Goal: Complete application form: Complete application form

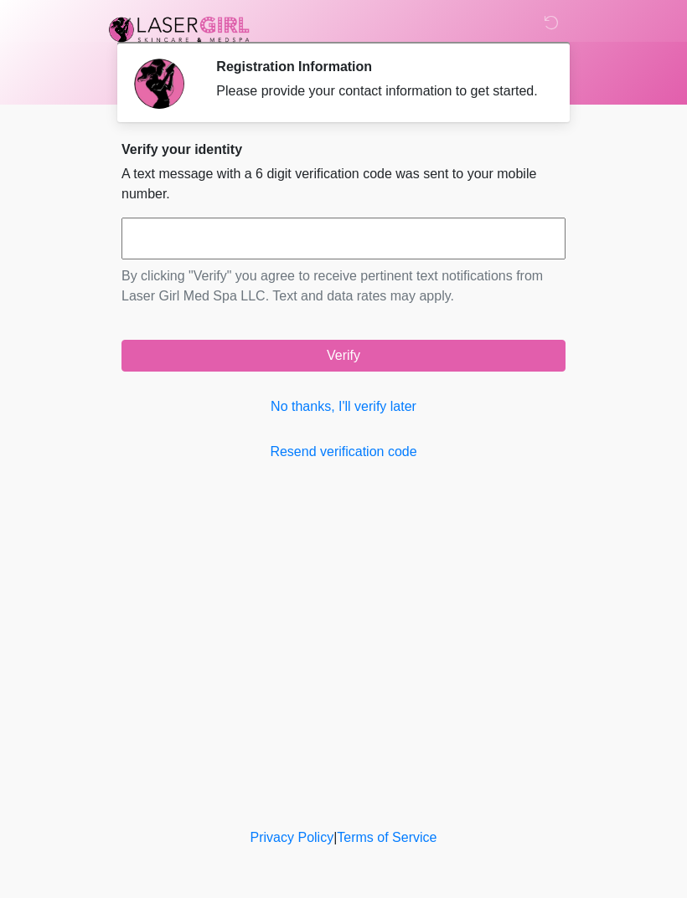
click at [391, 417] on link "No thanks, I'll verify later" at bounding box center [343, 407] width 444 height 20
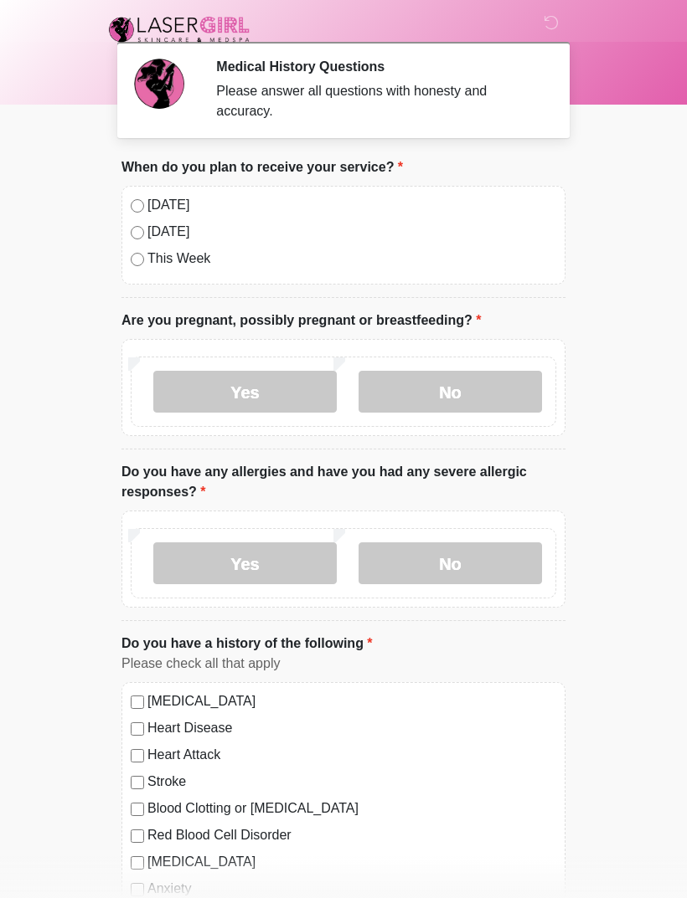
click at [470, 394] on label "No" at bounding box center [449, 392] width 183 height 42
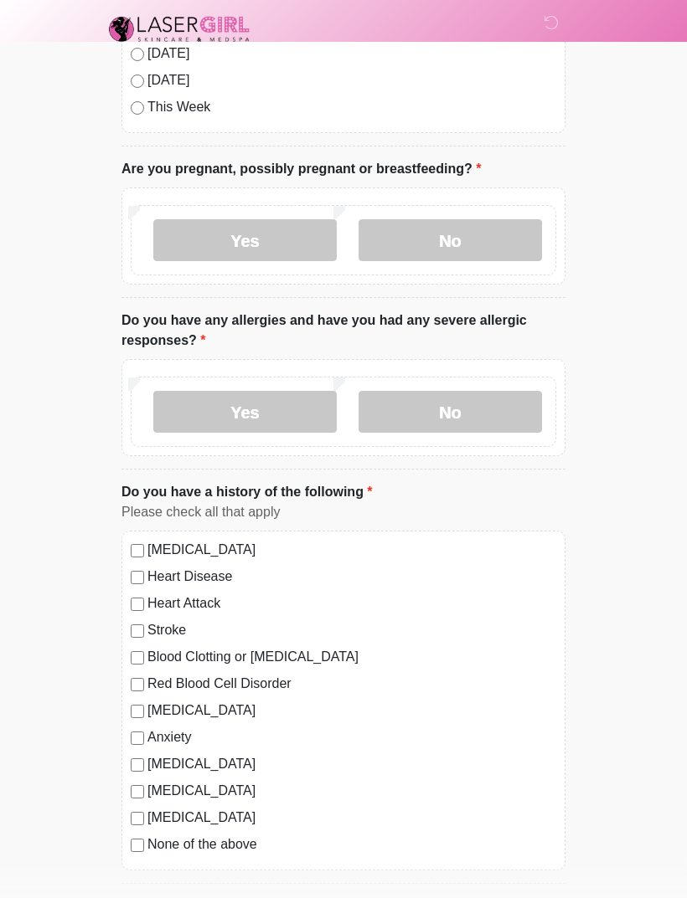
scroll to position [151, 0]
click at [259, 413] on label "Yes" at bounding box center [244, 413] width 183 height 42
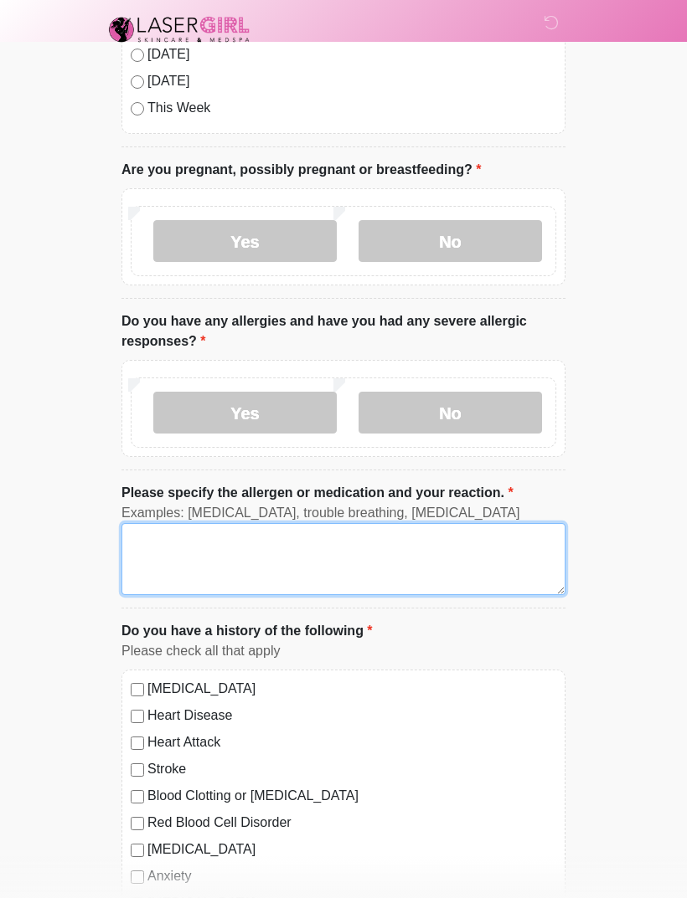
click at [252, 548] on textarea "Please specify the allergen or medication and your reaction." at bounding box center [343, 559] width 444 height 72
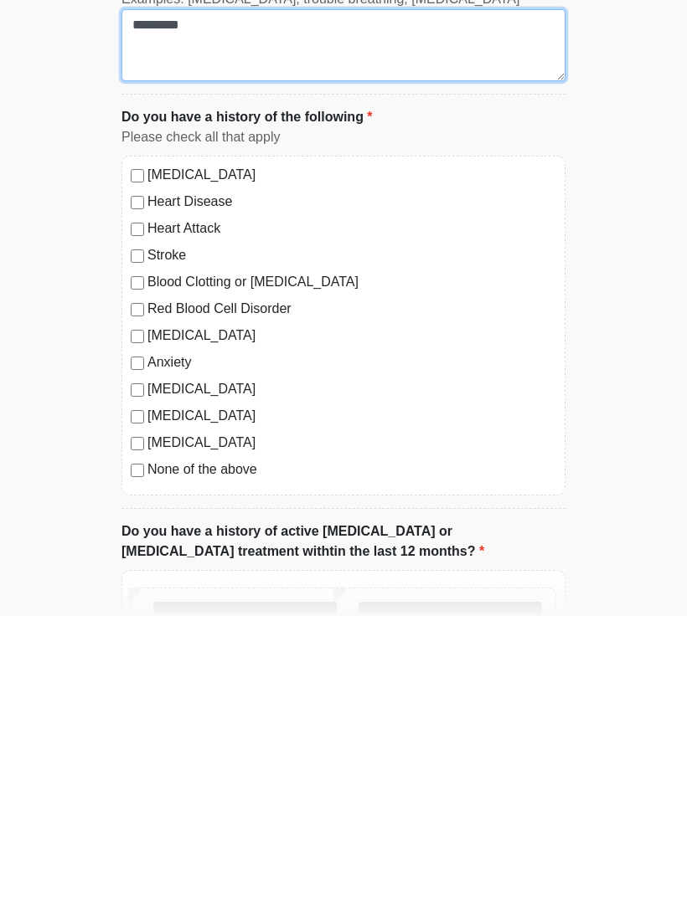
scroll to position [384, 0]
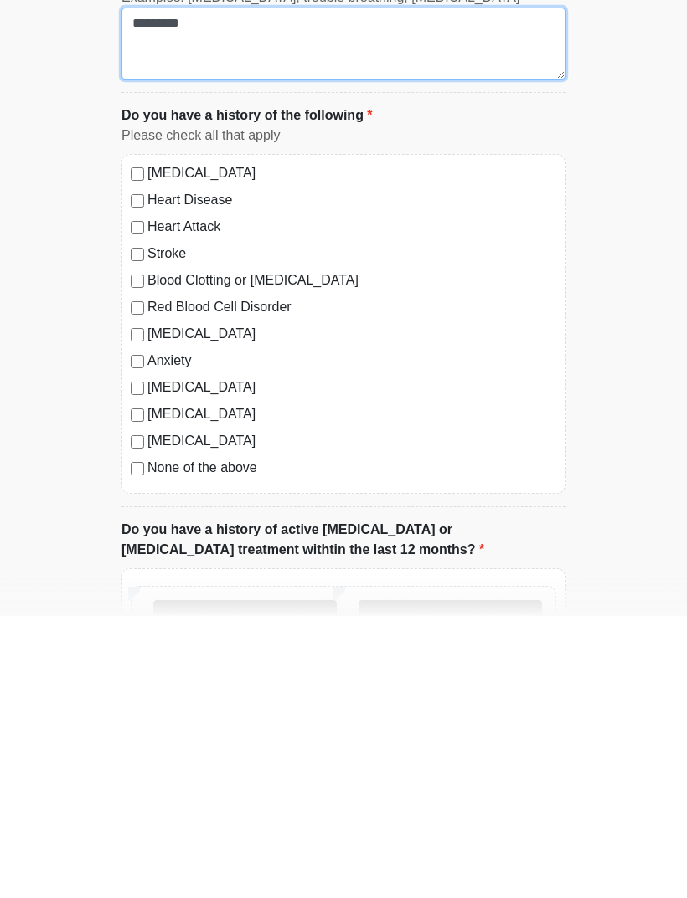
type textarea "********"
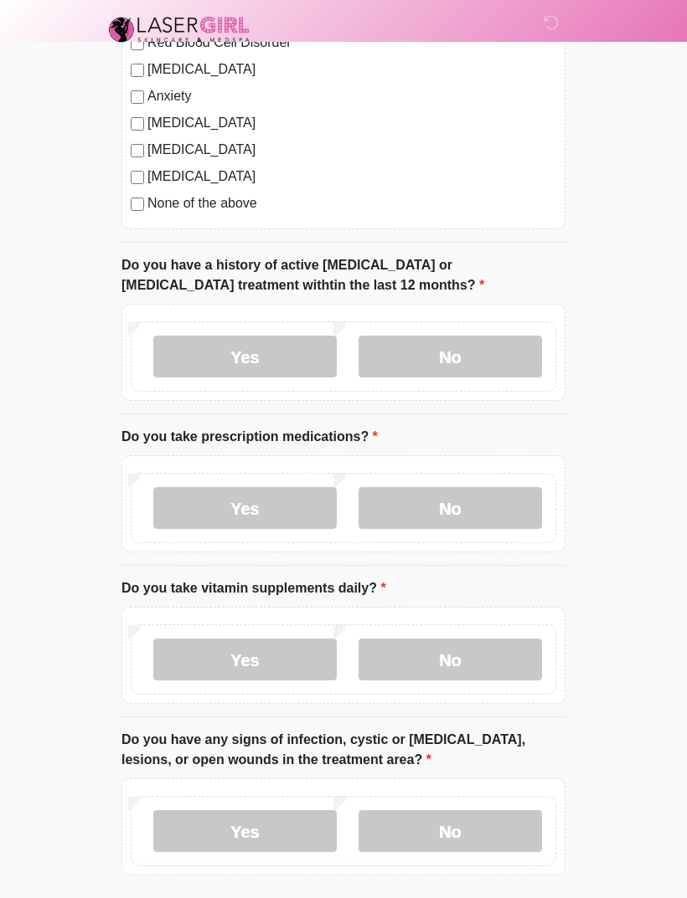
scroll to position [931, 0]
click at [456, 349] on label "No" at bounding box center [449, 357] width 183 height 42
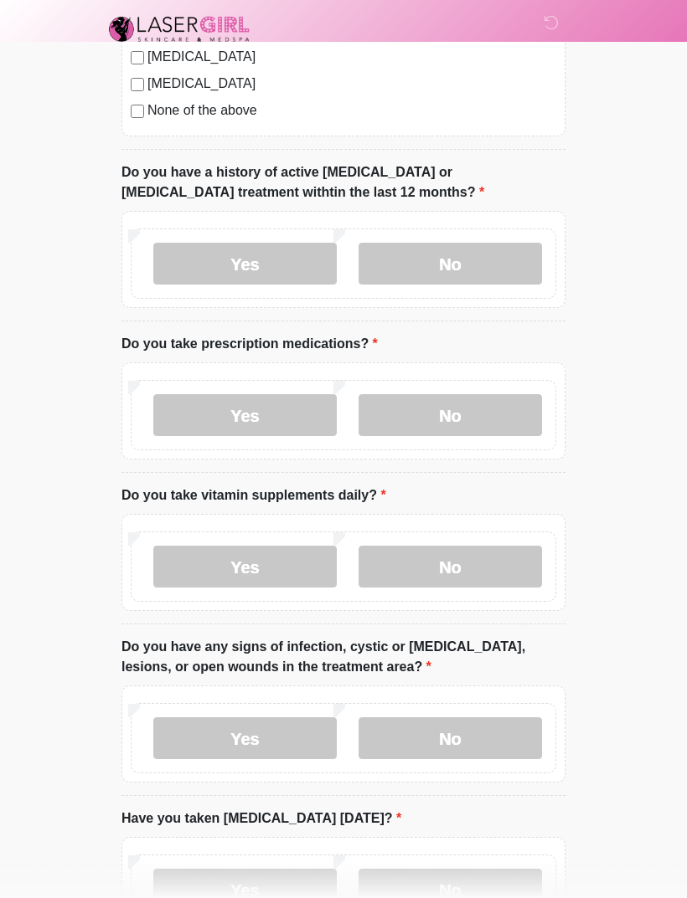
click at [264, 404] on label "Yes" at bounding box center [244, 416] width 183 height 42
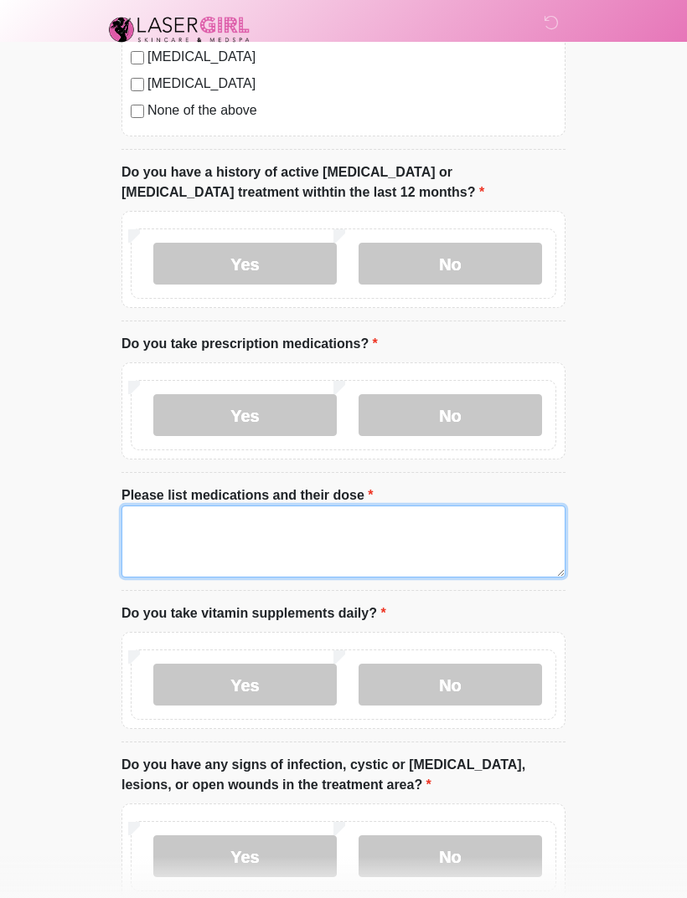
click at [227, 516] on textarea "Please list medications and their dose" at bounding box center [343, 542] width 444 height 72
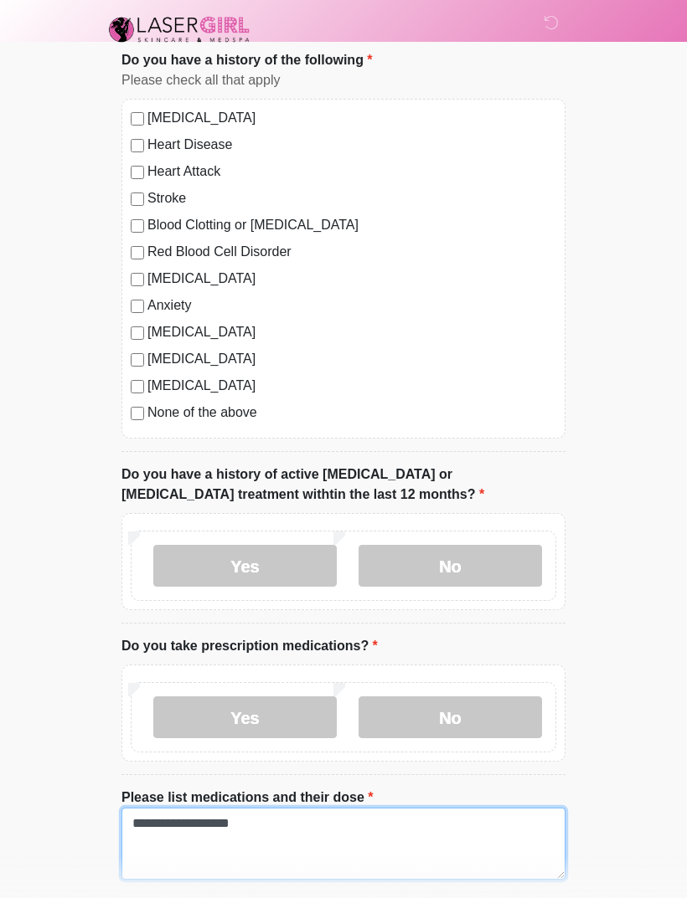
type textarea "**********"
click at [148, 301] on label "Anxiety" at bounding box center [351, 306] width 409 height 20
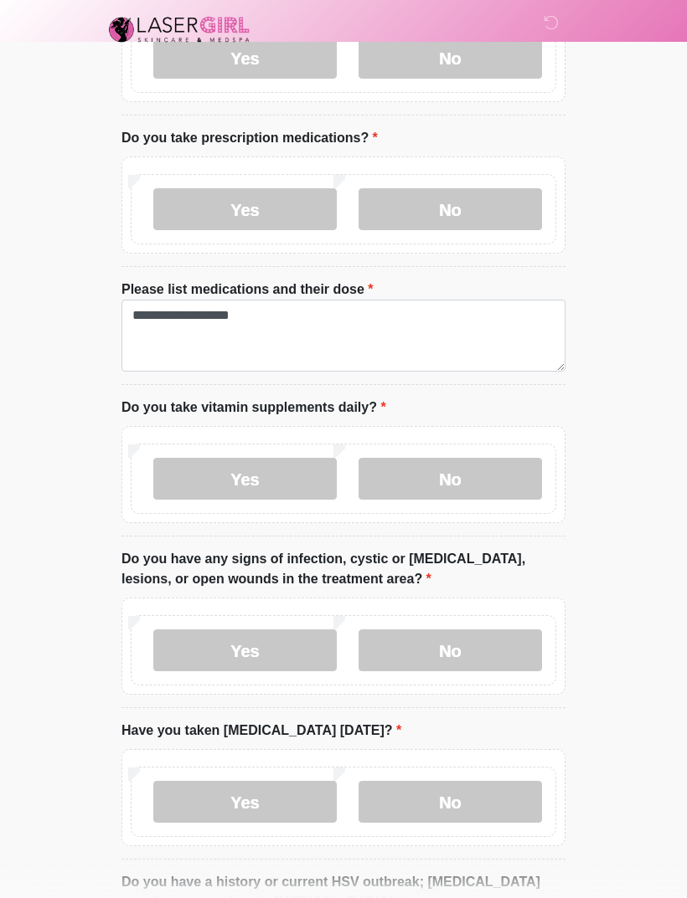
scroll to position [1232, 0]
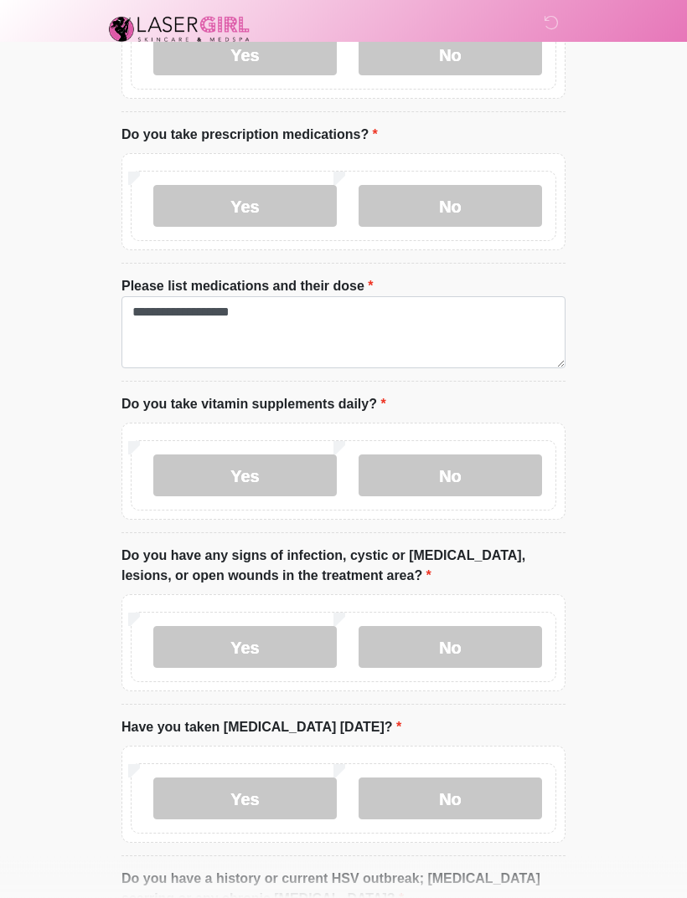
click at [482, 464] on label "No" at bounding box center [449, 476] width 183 height 42
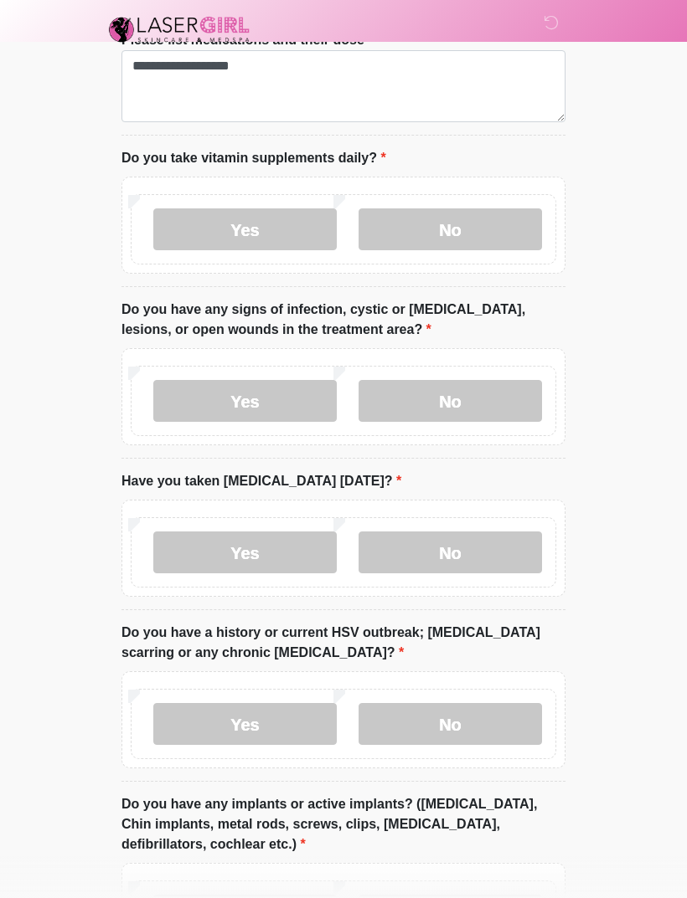
click at [470, 384] on label "No" at bounding box center [449, 401] width 183 height 42
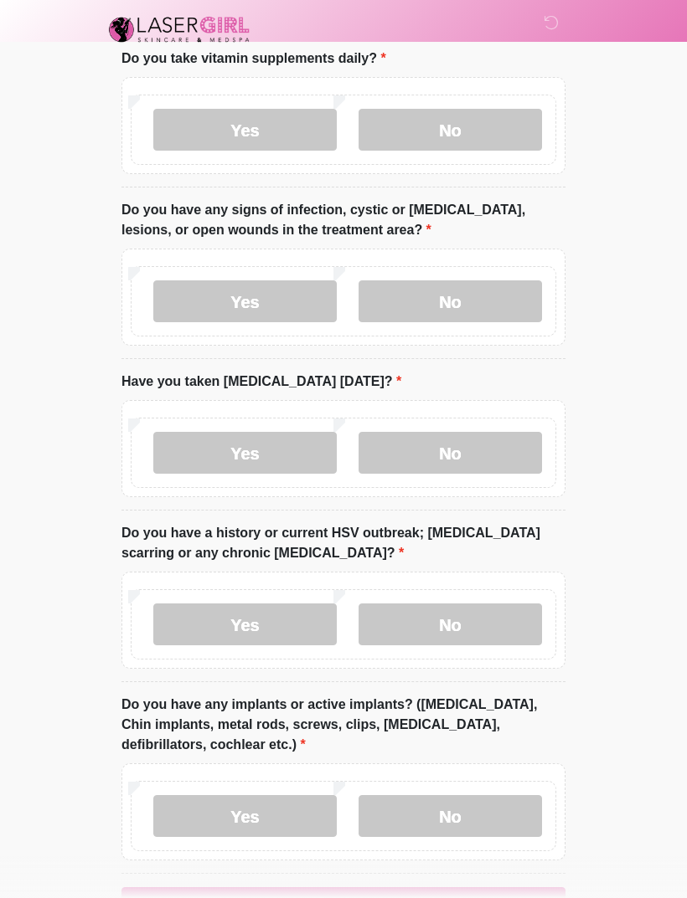
scroll to position [1632, 0]
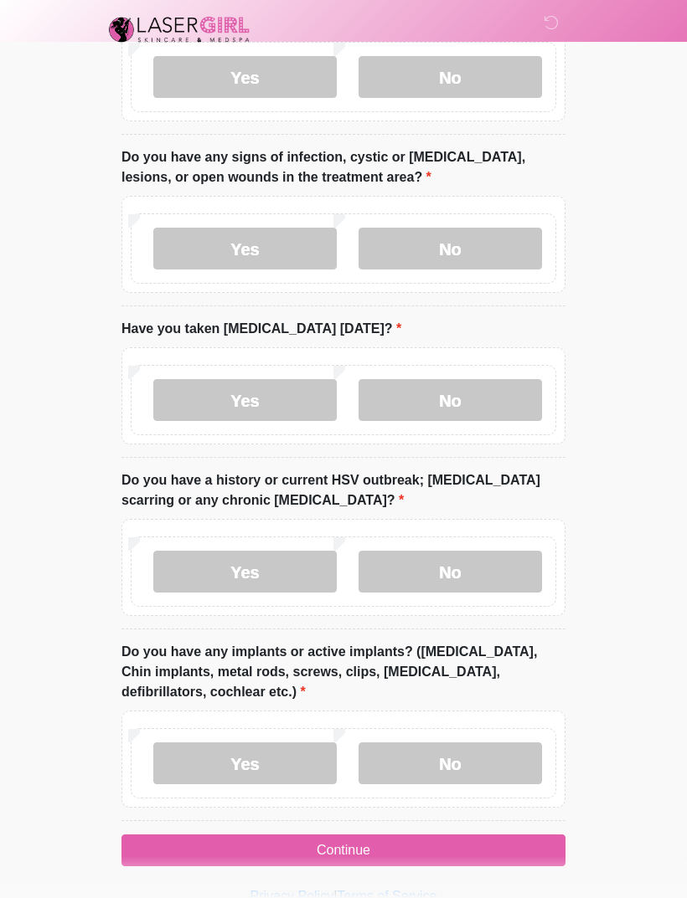
click at [452, 393] on label "No" at bounding box center [449, 400] width 183 height 42
click at [463, 563] on label "No" at bounding box center [449, 572] width 183 height 42
click at [473, 755] on label "No" at bounding box center [449, 764] width 183 height 42
click at [357, 849] on button "Continue" at bounding box center [343, 851] width 444 height 32
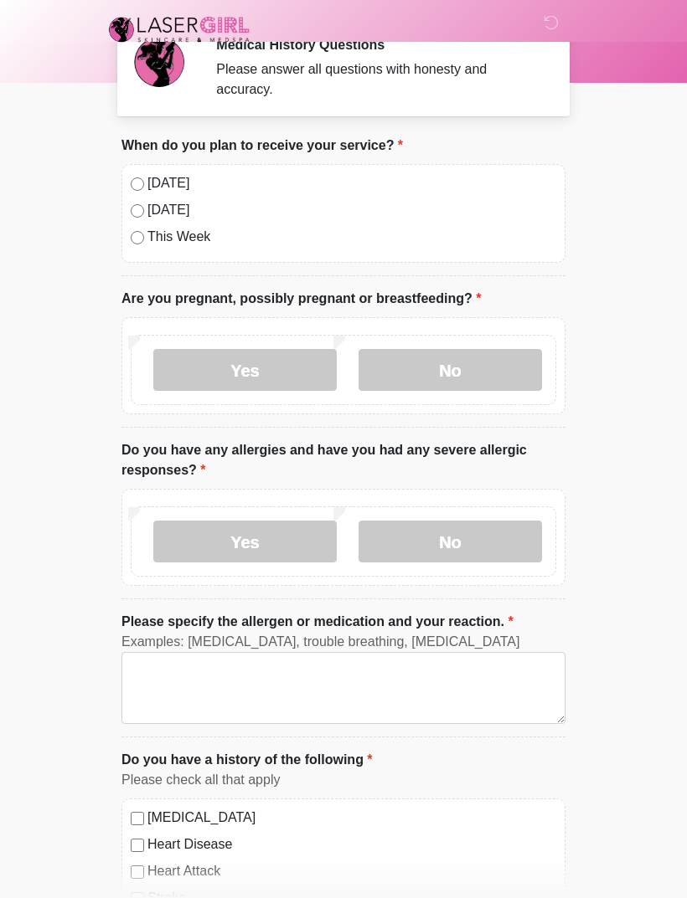
scroll to position [0, 0]
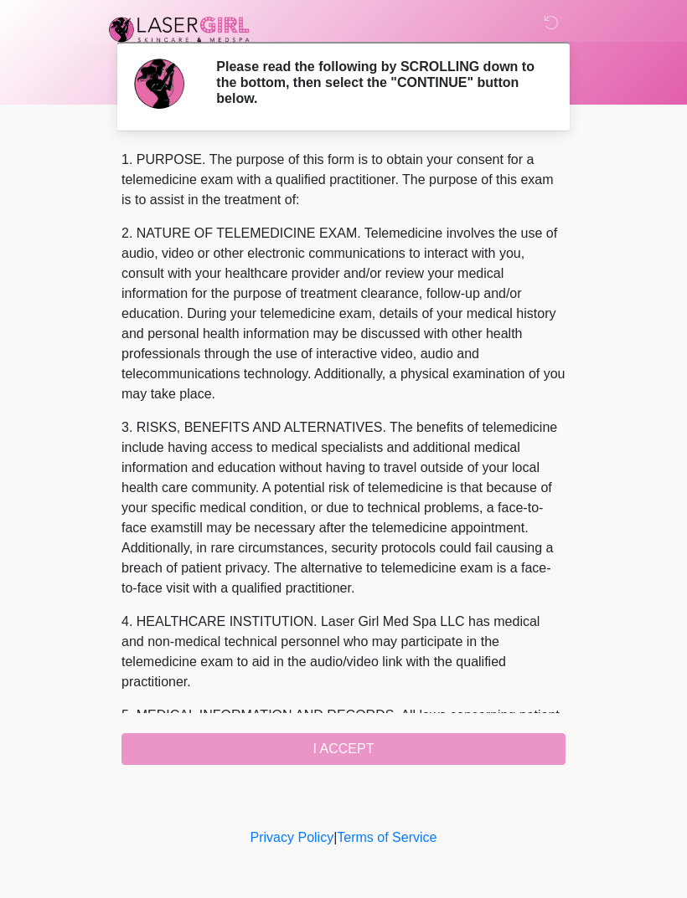
click at [412, 738] on div "1. PURPOSE. The purpose of this form is to obtain your consent for a telemedici…" at bounding box center [343, 457] width 444 height 615
click at [356, 740] on div "1. PURPOSE. The purpose of this form is to obtain your consent for a telemedici…" at bounding box center [343, 457] width 444 height 615
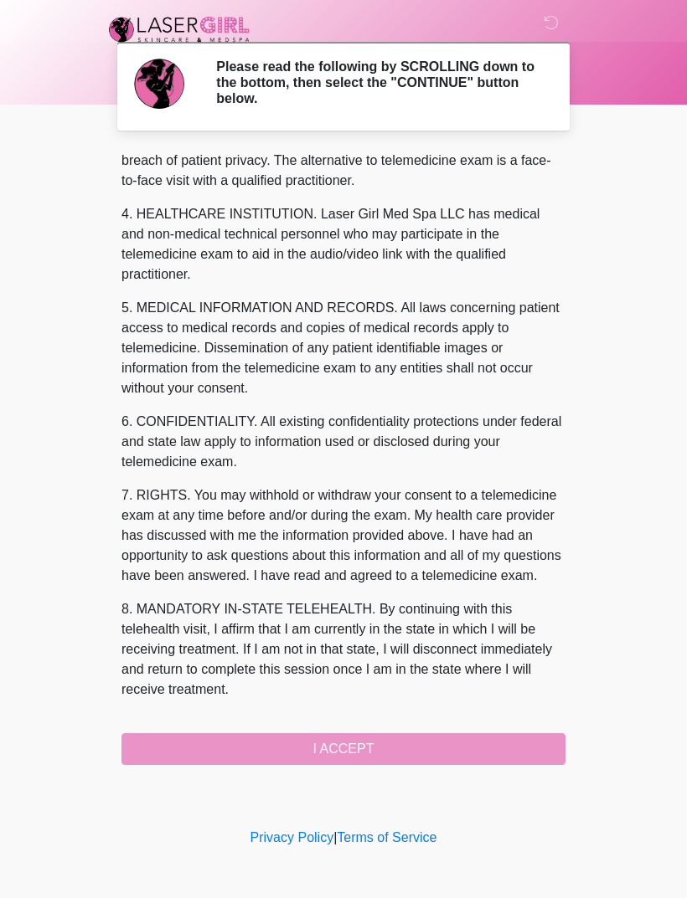
scroll to position [408, 0]
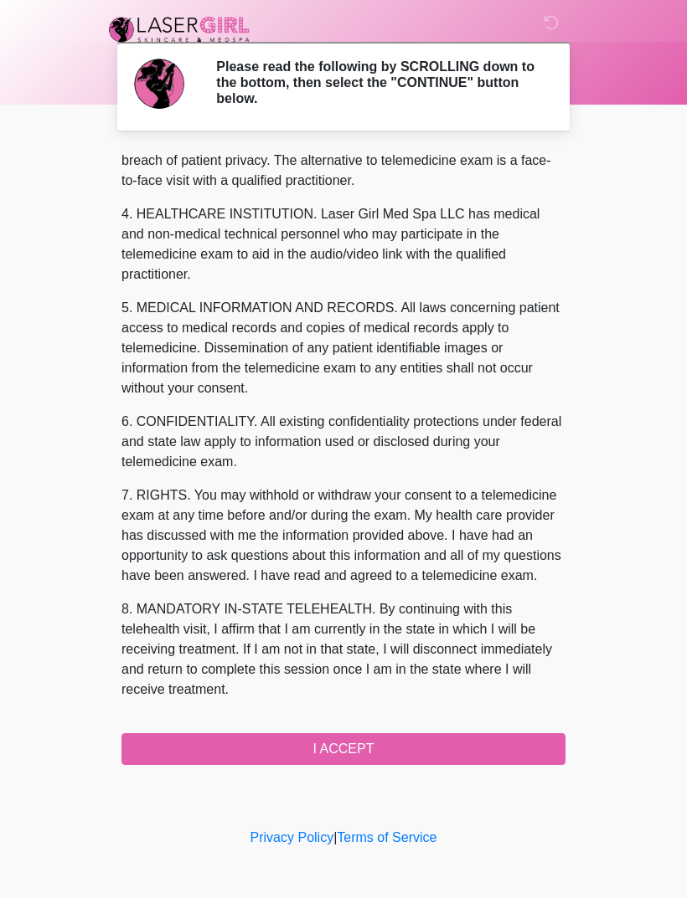
click at [327, 742] on button "I ACCEPT" at bounding box center [343, 749] width 444 height 32
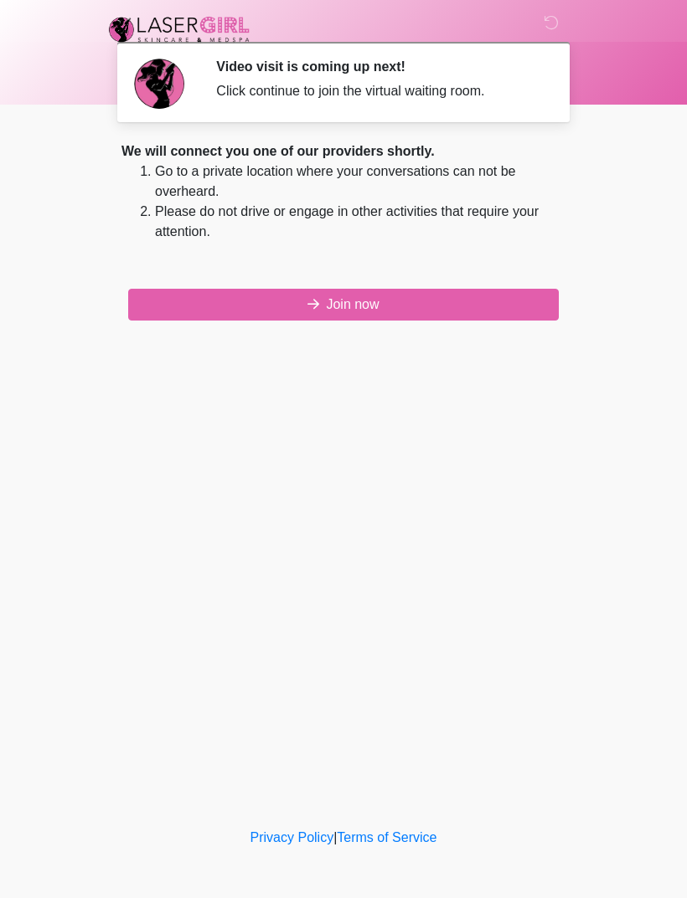
click at [462, 307] on button "Join now" at bounding box center [343, 305] width 430 height 32
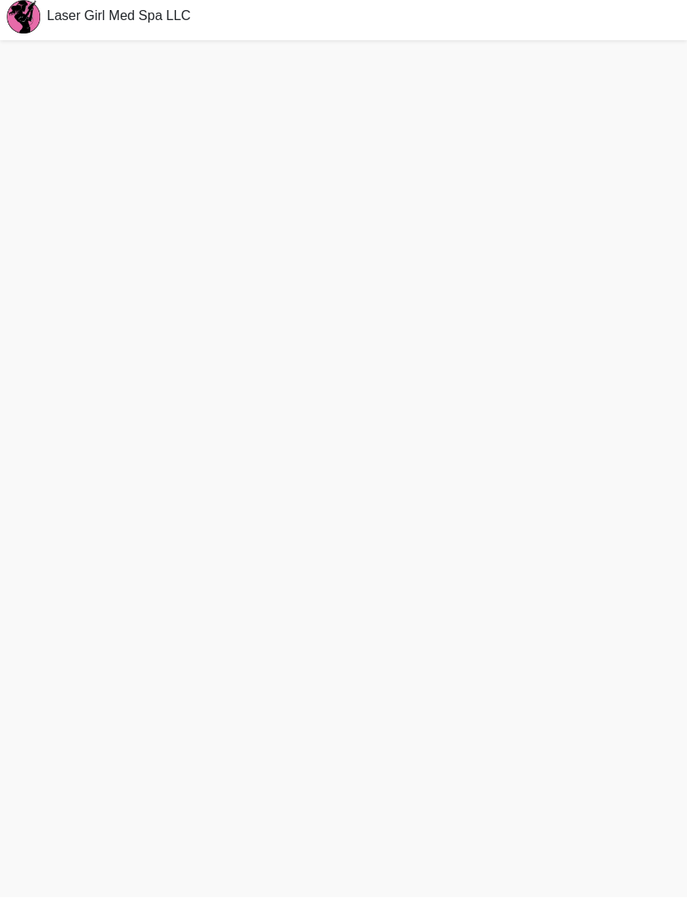
scroll to position [41, 0]
